Goal: Transaction & Acquisition: Purchase product/service

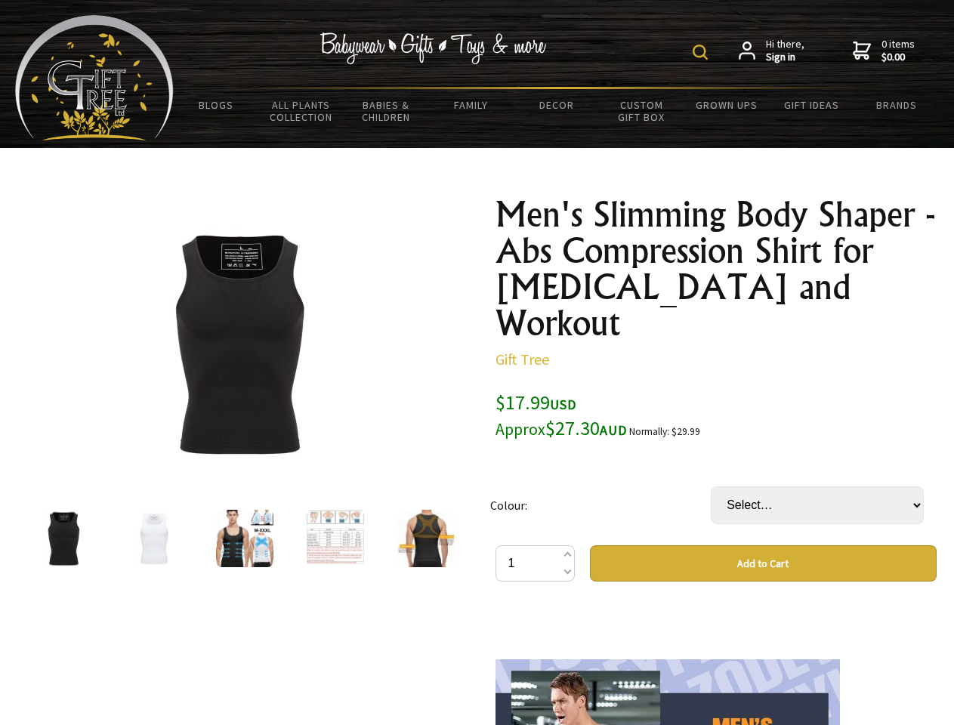
click at [702, 52] on img at bounding box center [700, 52] width 15 height 15
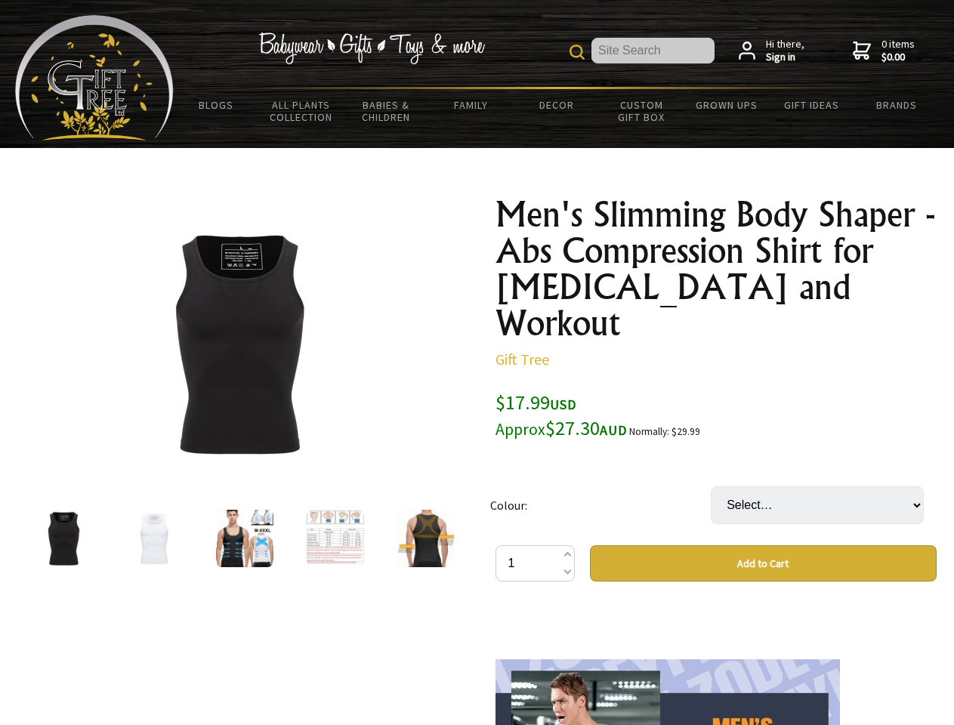
click at [239, 344] on img at bounding box center [239, 344] width 236 height 236
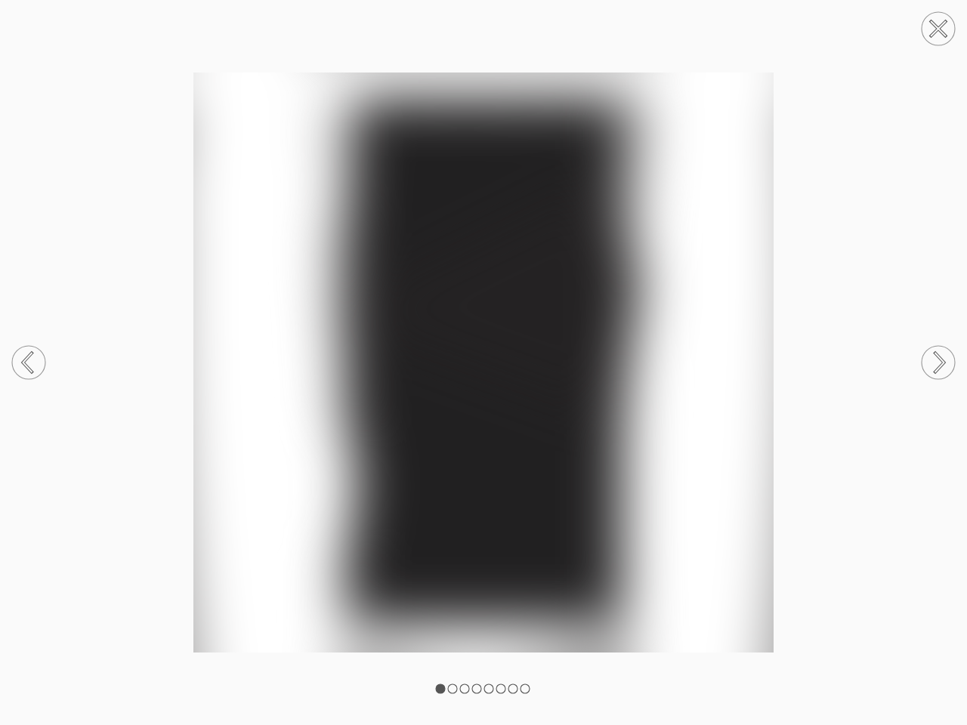
click at [763, 527] on img at bounding box center [483, 363] width 967 height 580
